Goal: Information Seeking & Learning: Understand process/instructions

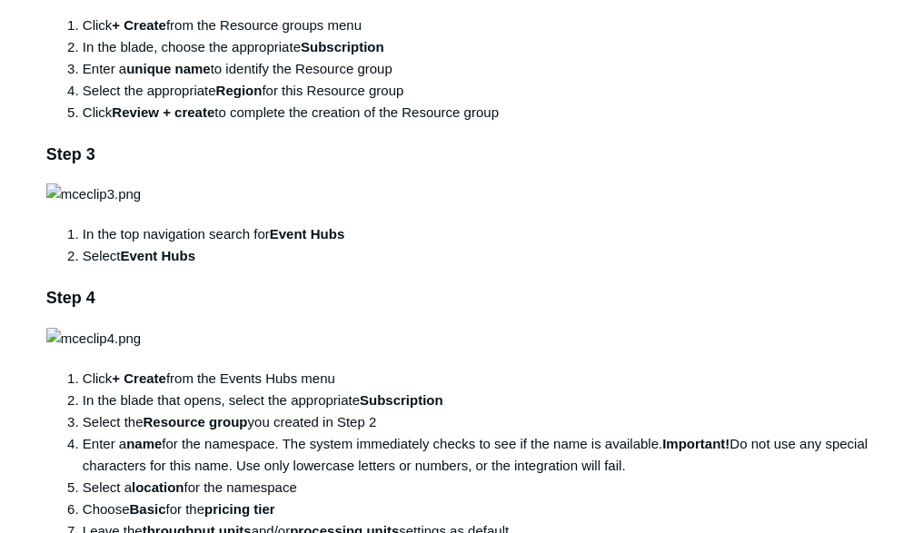
scroll to position [754, 0]
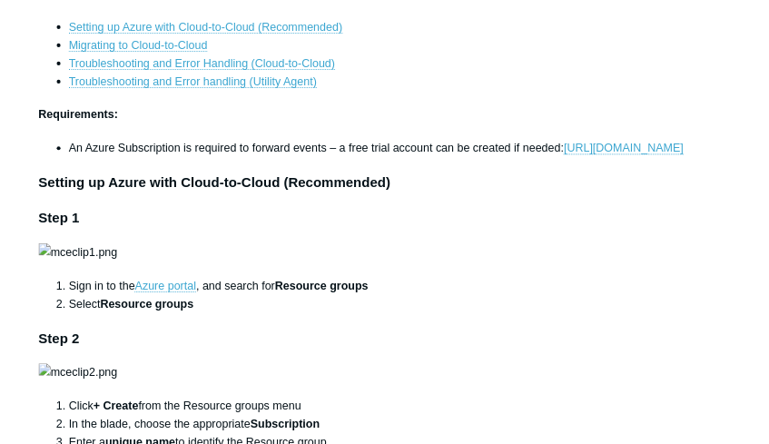
scroll to position [509, 0]
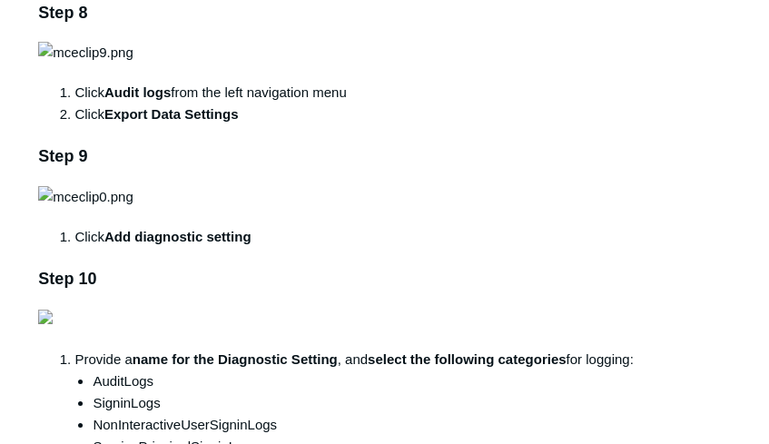
scroll to position [2022, 0]
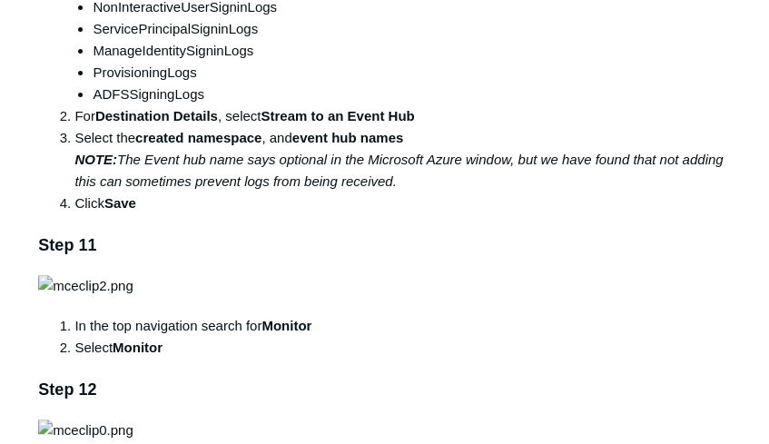
scroll to position [2434, 0]
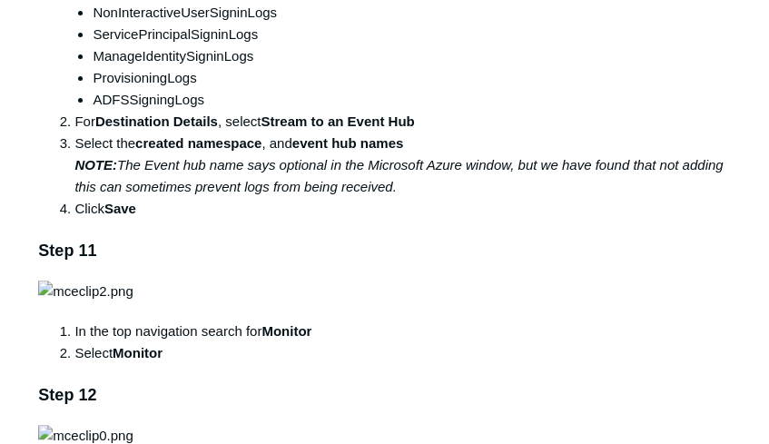
drag, startPoint x: 29, startPoint y: 216, endPoint x: 83, endPoint y: 223, distance: 54.0
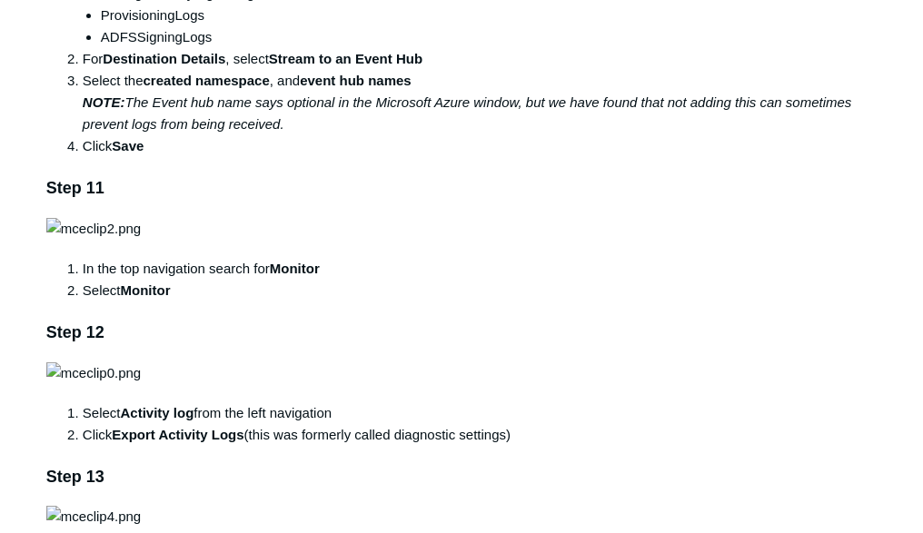
scroll to position [2337, 0]
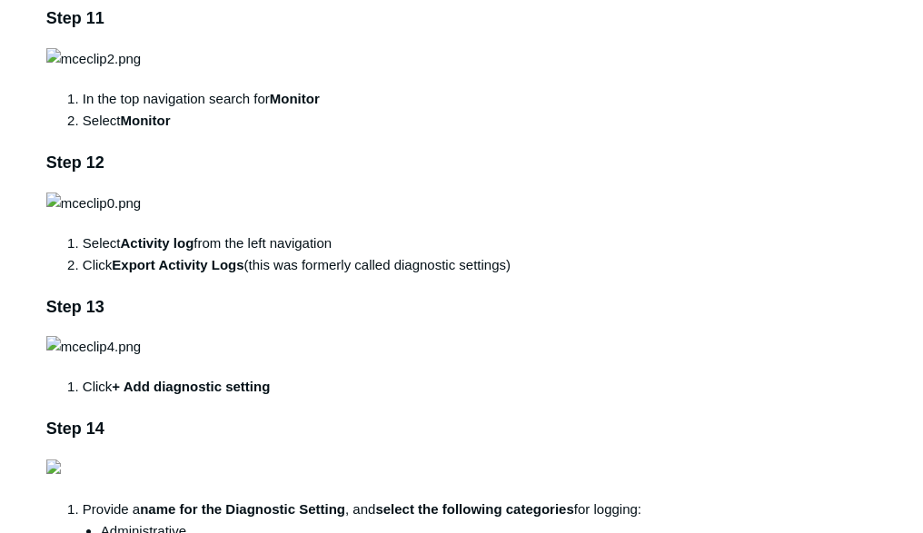
scroll to position [2555, 0]
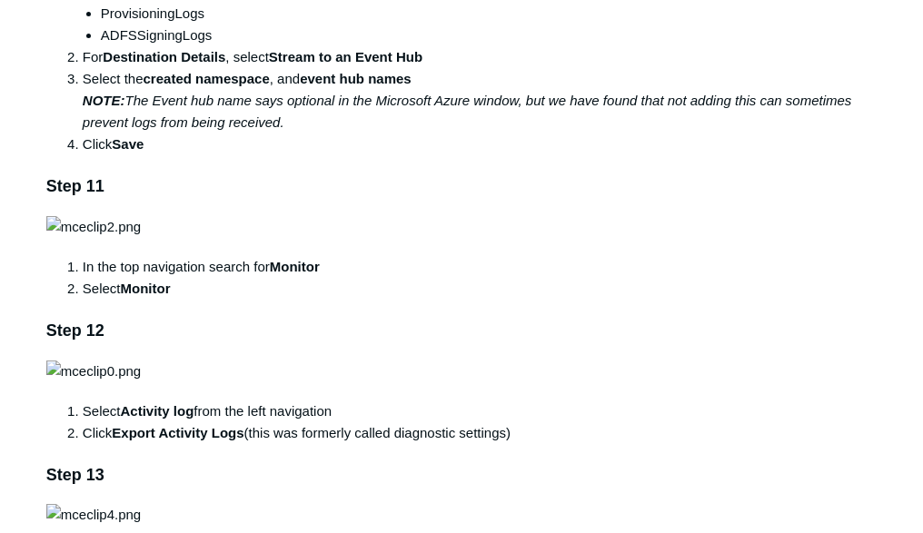
scroll to position [2410, 0]
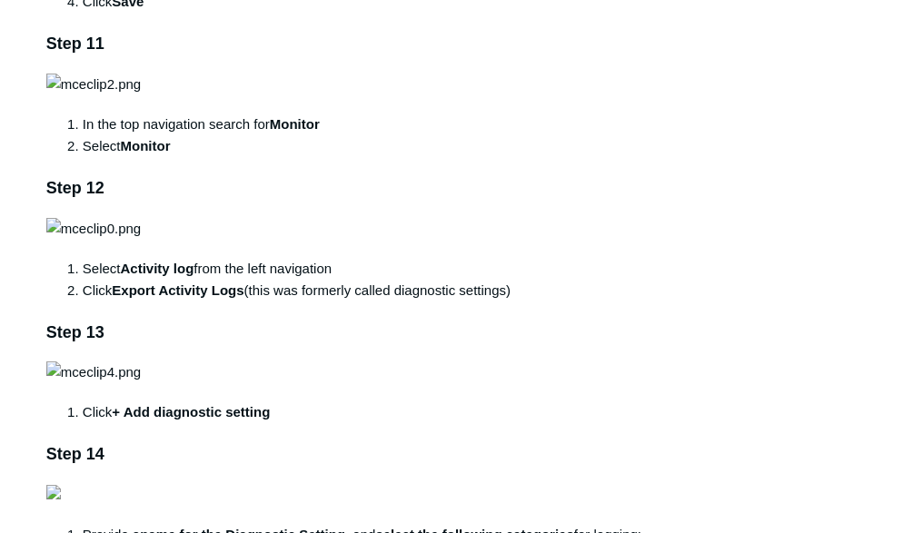
scroll to position [2555, 0]
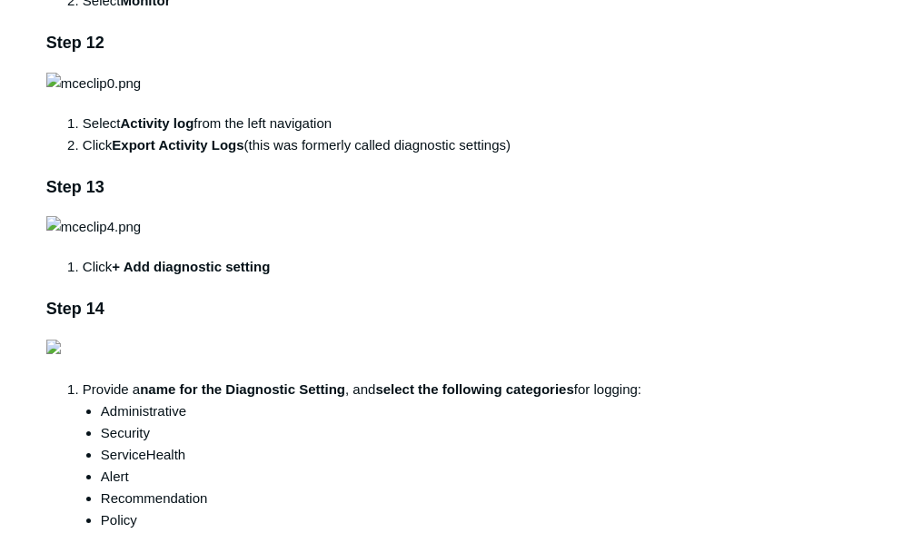
scroll to position [2700, 0]
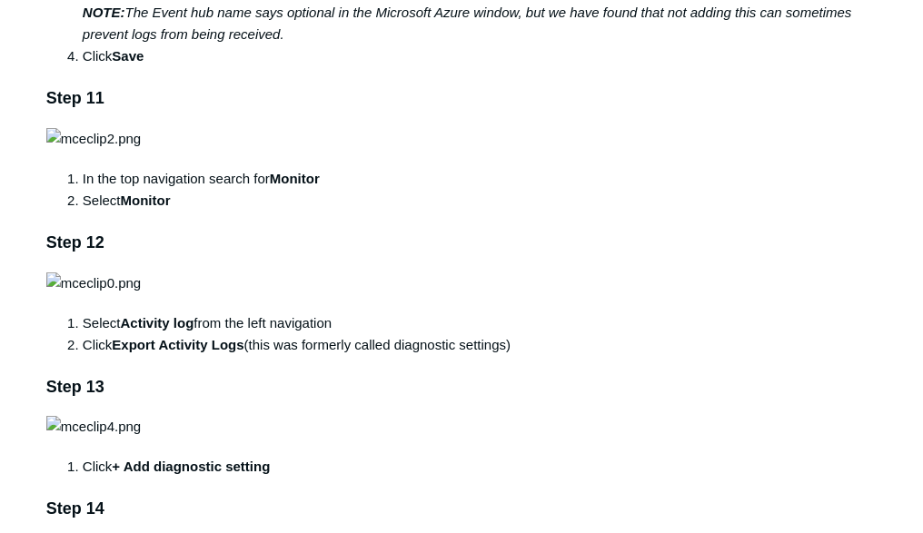
scroll to position [2628, 0]
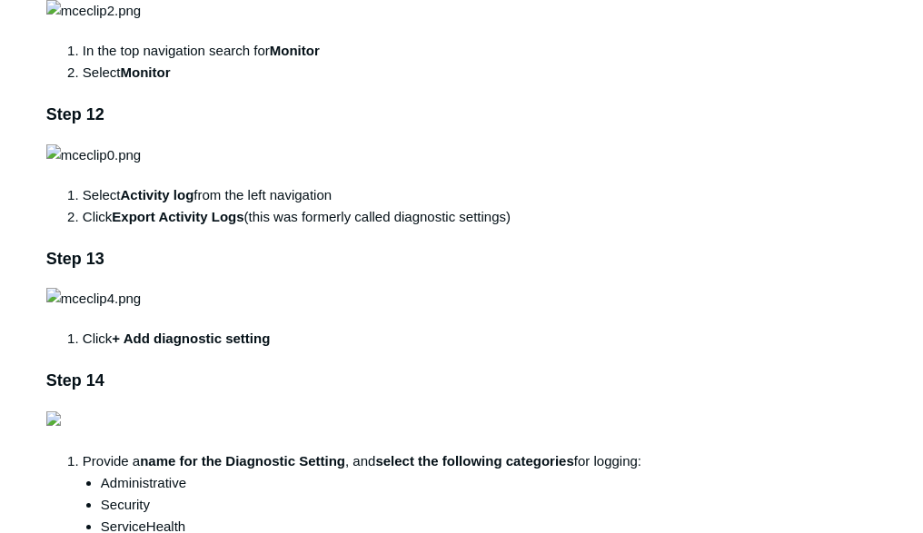
drag, startPoint x: 362, startPoint y: 418, endPoint x: 333, endPoint y: 419, distance: 29.1
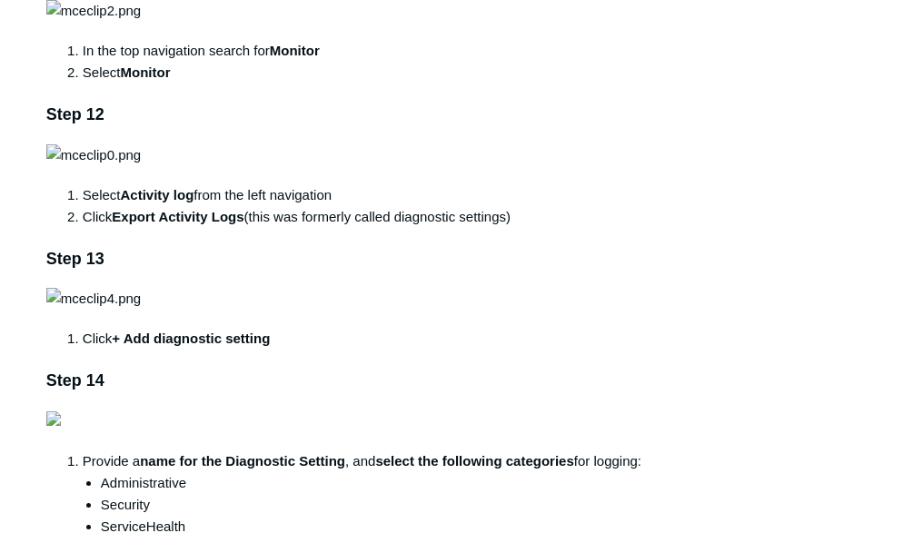
drag, startPoint x: 316, startPoint y: 420, endPoint x: 460, endPoint y: 419, distance: 143.5
copy strong "Azure Active Directory"
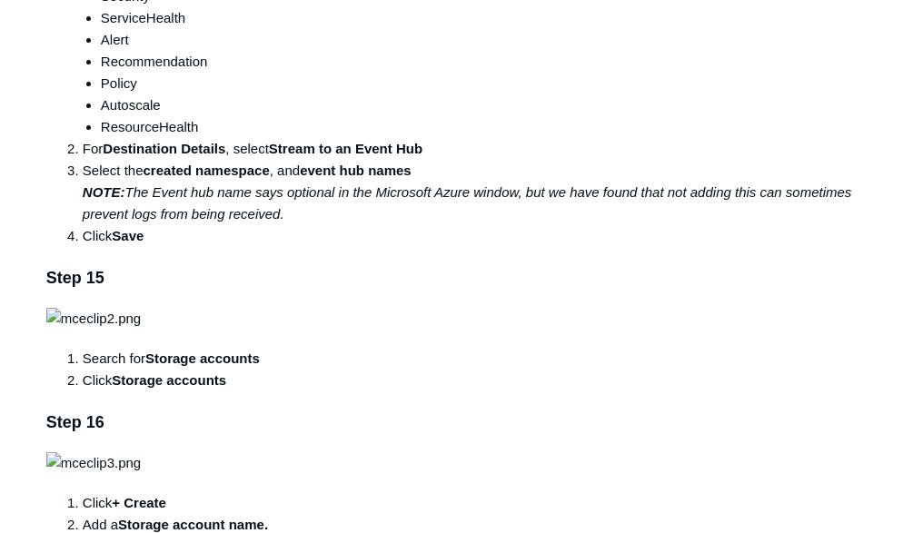
scroll to position [3209, 0]
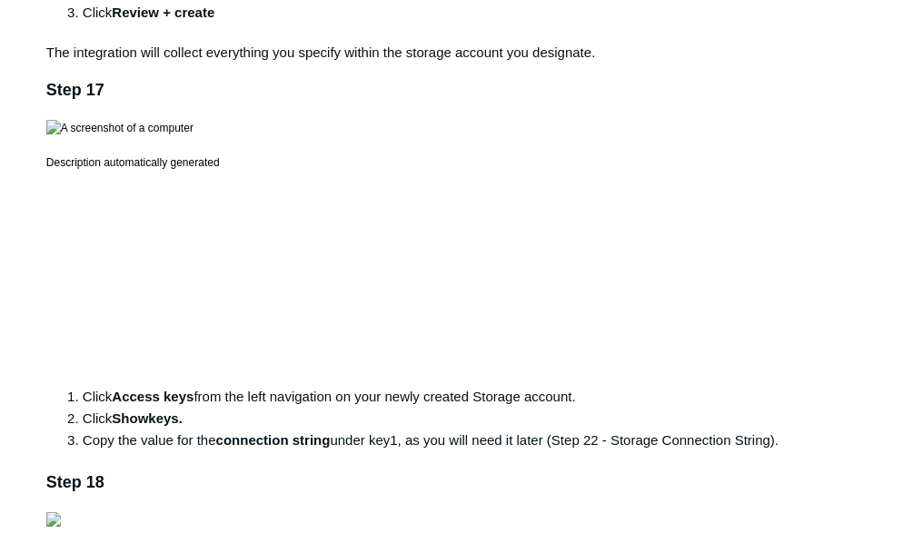
scroll to position [3718, 0]
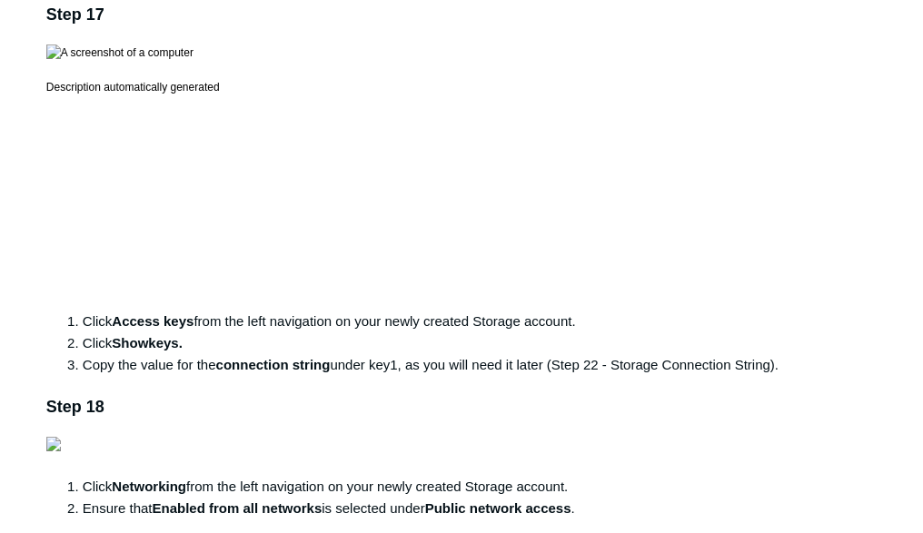
scroll to position [3790, 0]
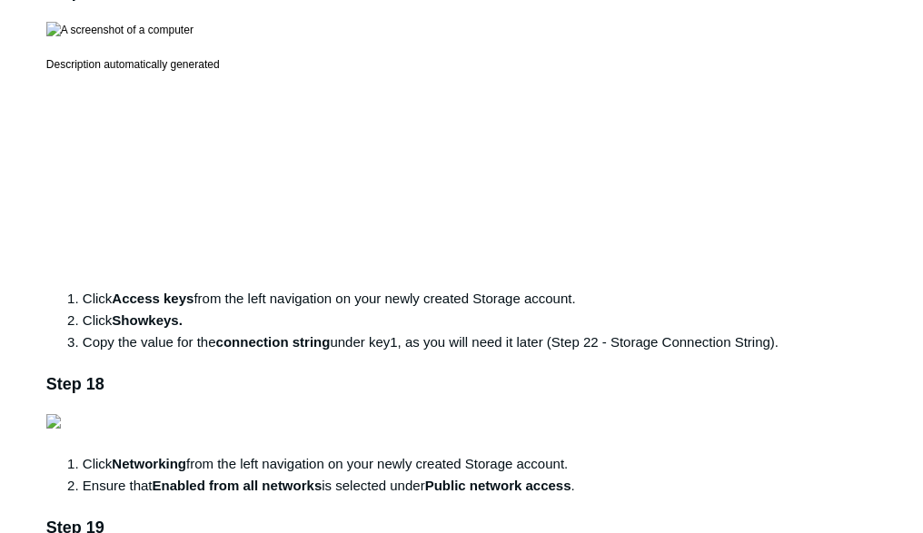
drag, startPoint x: 96, startPoint y: 372, endPoint x: 111, endPoint y: 372, distance: 14.5
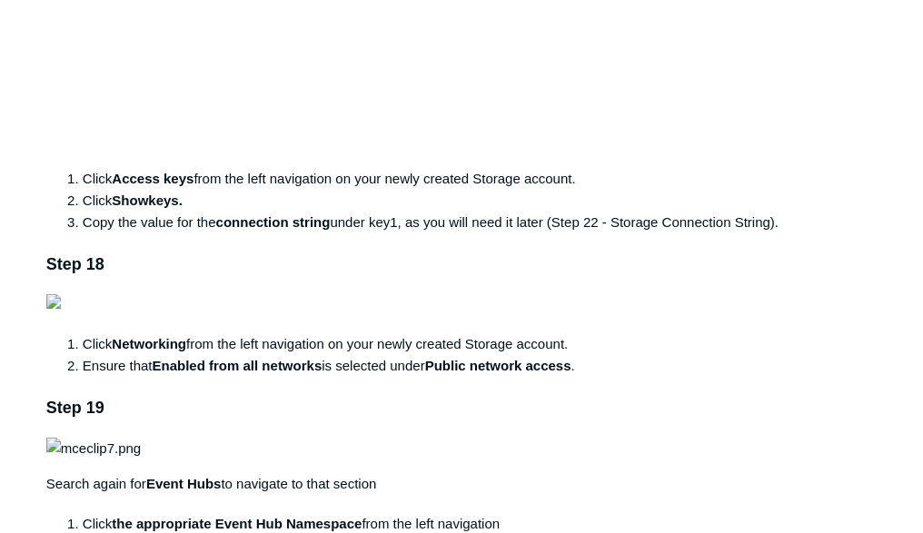
scroll to position [4008, 0]
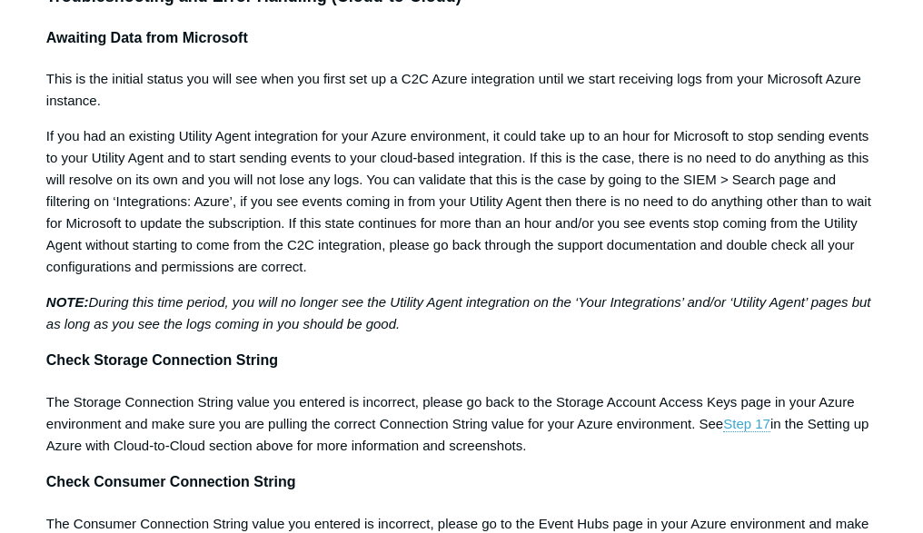
scroll to position [6116, 0]
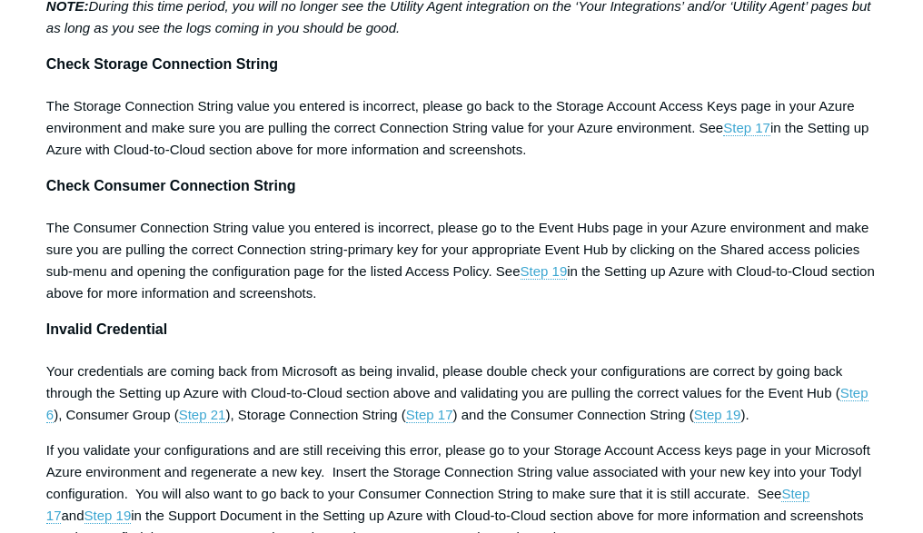
scroll to position [6406, 0]
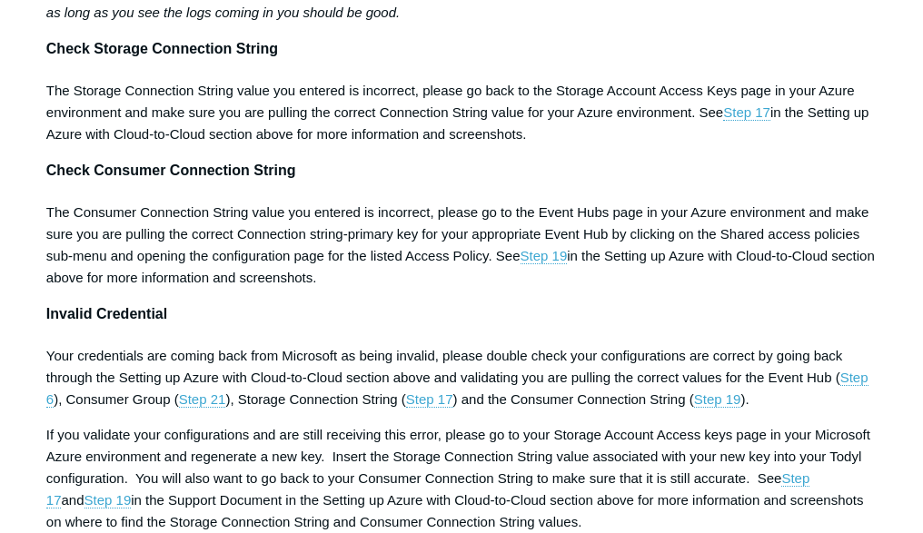
scroll to position [6382, 0]
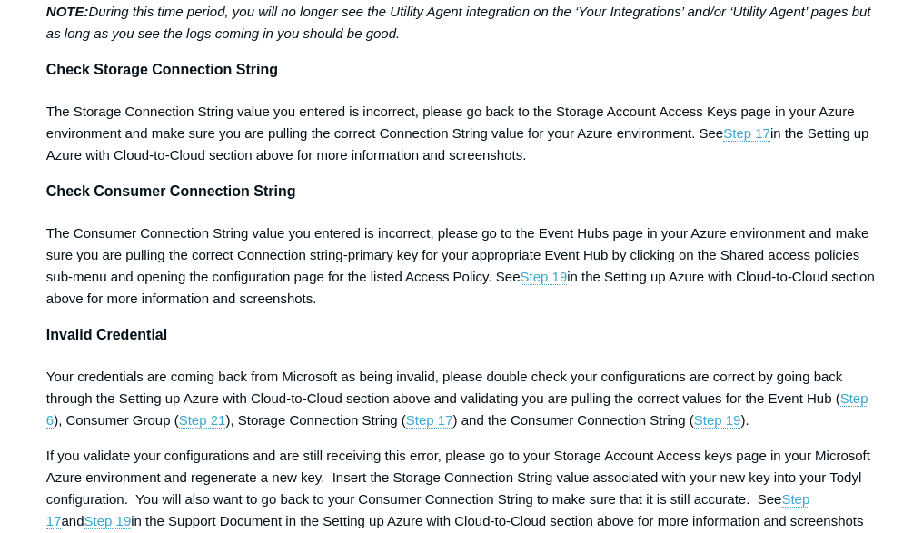
drag, startPoint x: 108, startPoint y: 385, endPoint x: 116, endPoint y: 381, distance: 9.4
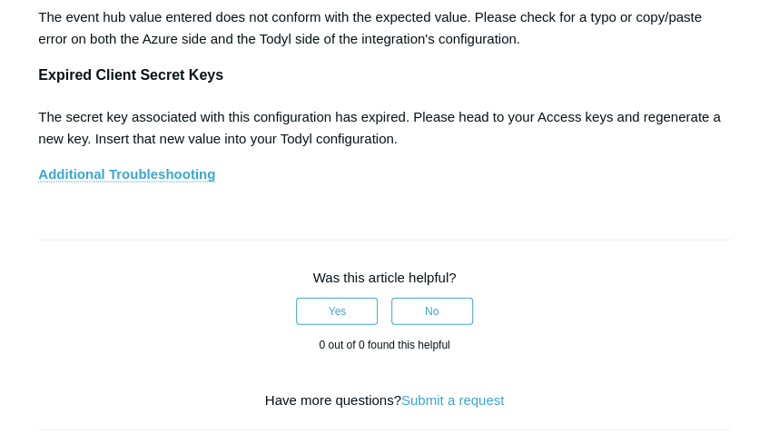
scroll to position [8078, 0]
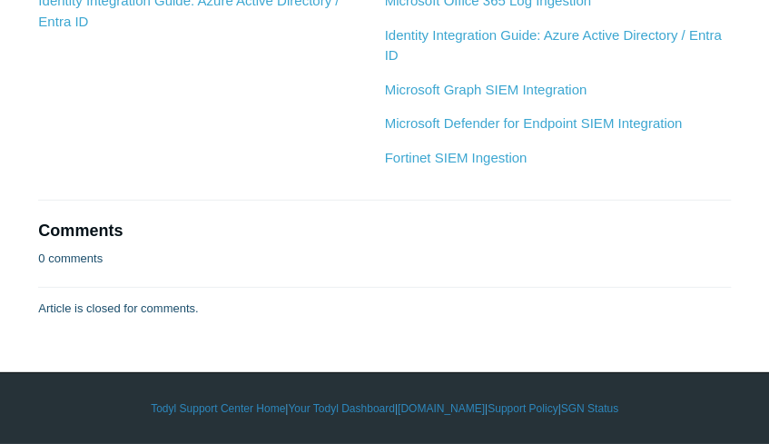
scroll to position [9289, 0]
